Goal: Navigation & Orientation: Find specific page/section

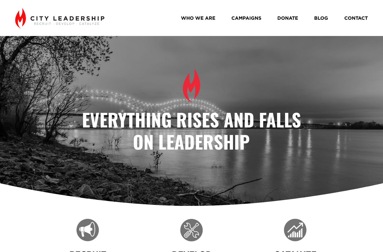
click at [190, 18] on link "WHO WE ARE" at bounding box center [198, 17] width 34 height 9
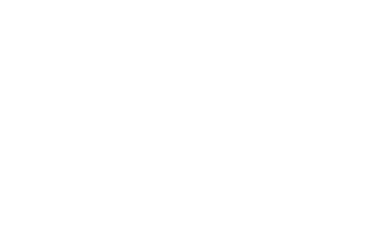
scroll to position [517, 0]
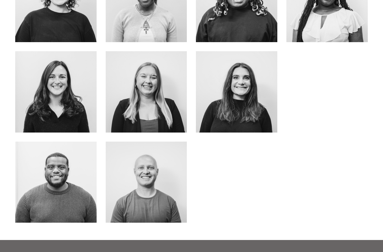
click at [58, 189] on link "about me" at bounding box center [56, 194] width 42 height 14
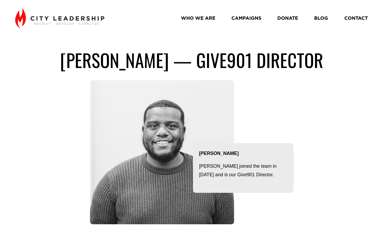
click at [198, 15] on link "WHO WE ARE" at bounding box center [198, 17] width 34 height 9
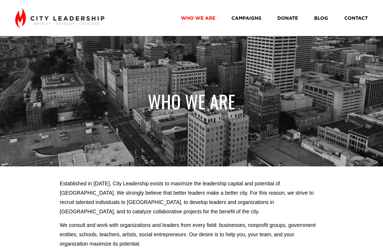
click at [261, 82] on div "WHO WE ARE" at bounding box center [191, 101] width 383 height 79
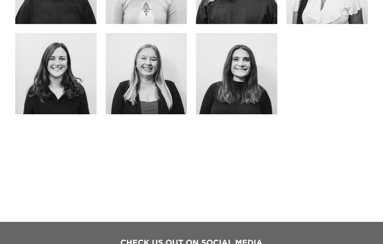
scroll to position [550, 0]
